Goal: Task Accomplishment & Management: Manage account settings

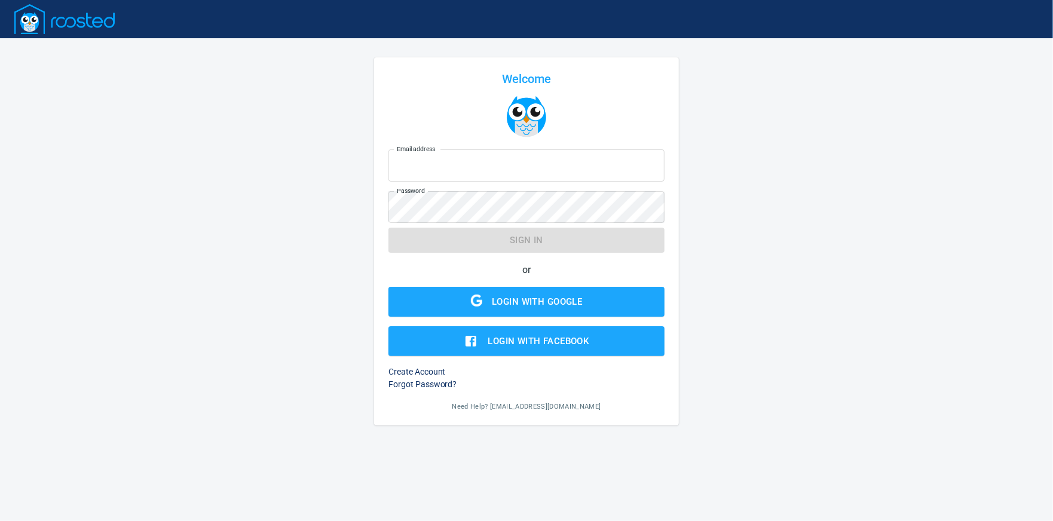
type input "[PERSON_NAME][EMAIL_ADDRESS][DOMAIN_NAME]"
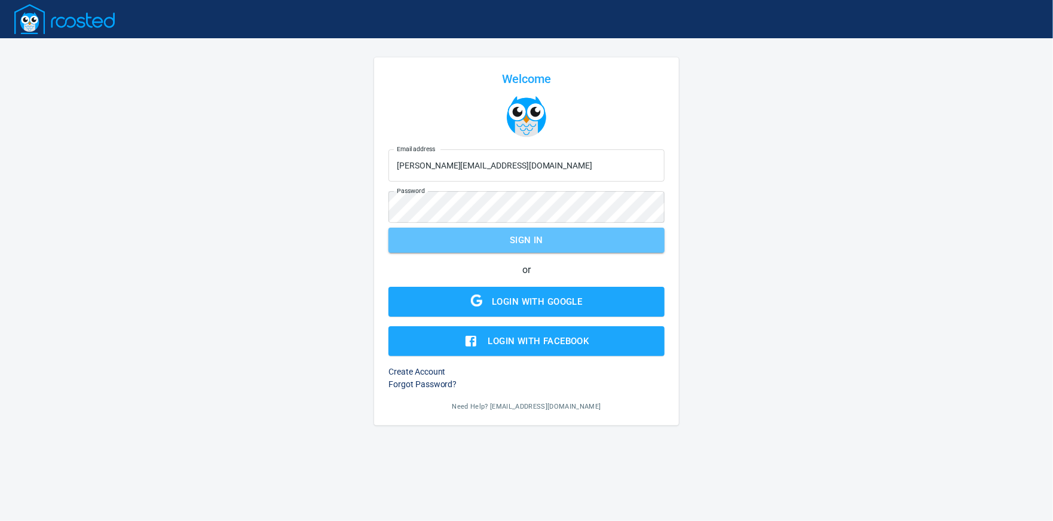
click at [638, 234] on span "Sign in" at bounding box center [526, 240] width 249 height 16
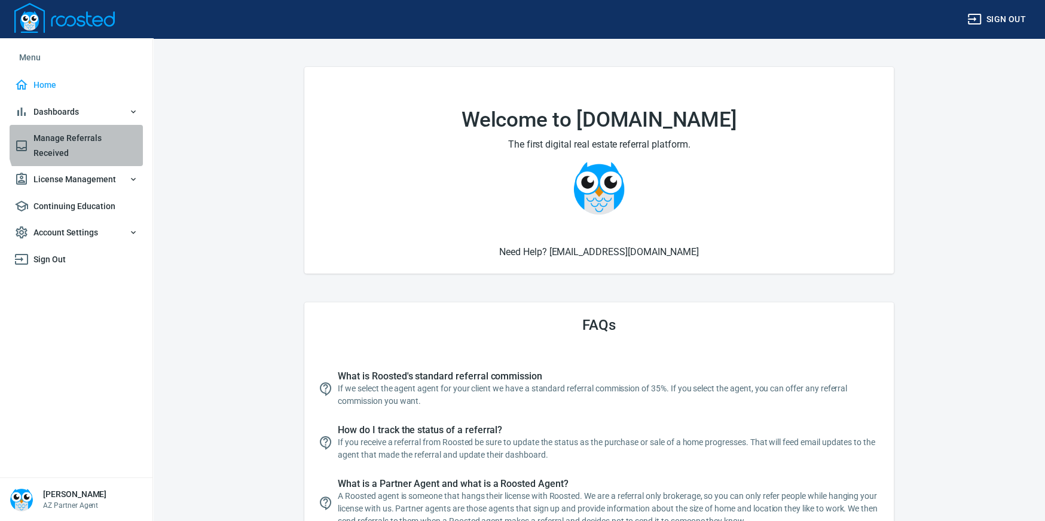
click at [84, 140] on span "Manage Referrals Received" at bounding box center [76, 145] width 124 height 29
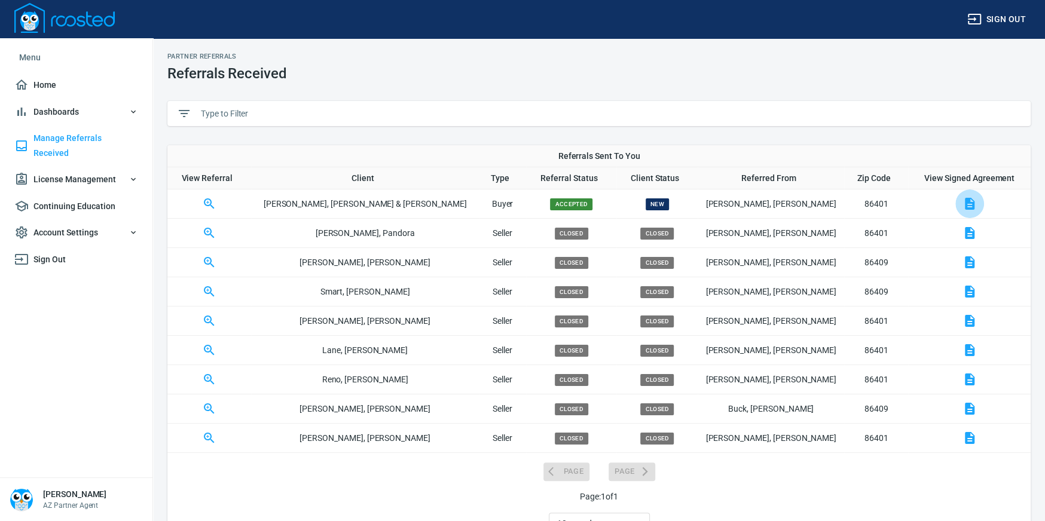
click at [962, 206] on icon "button" at bounding box center [969, 204] width 14 height 14
click at [747, 202] on p "[PERSON_NAME]" at bounding box center [770, 204] width 146 height 13
click at [645, 201] on span "New" at bounding box center [656, 204] width 23 height 12
click at [962, 201] on icon "button" at bounding box center [969, 204] width 14 height 14
